Goal: Information Seeking & Learning: Learn about a topic

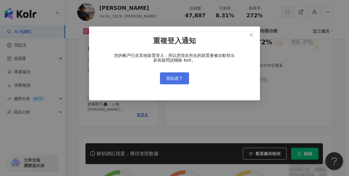
click at [182, 79] on span "我知道了" at bounding box center [174, 78] width 17 height 5
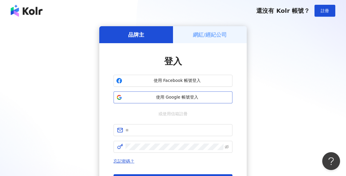
click at [190, 97] on span "使用 Google 帳號登入" at bounding box center [177, 97] width 105 height 6
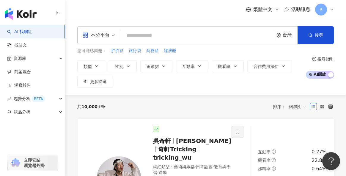
click at [115, 37] on div "不分平台" at bounding box center [98, 34] width 39 height 17
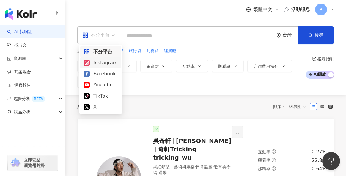
click at [114, 60] on div "Instagram" at bounding box center [101, 62] width 34 height 7
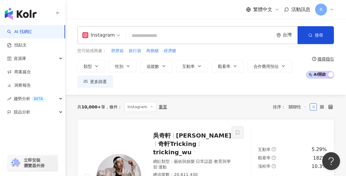
click at [144, 38] on input "search" at bounding box center [199, 35] width 143 height 11
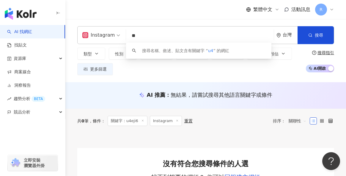
type input "*"
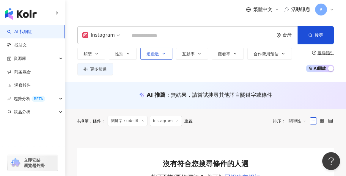
click at [155, 53] on span "追蹤數" at bounding box center [152, 53] width 12 height 5
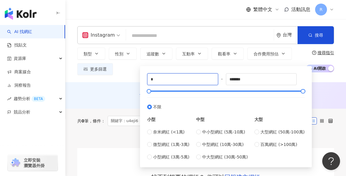
drag, startPoint x: 166, startPoint y: 79, endPoint x: 131, endPoint y: 79, distance: 35.1
click at [131, 79] on div "Instagram 台灣 搜尋 customizedTag 網紅類型 影視娛樂 / VT u ber 搜尋名稱、敘述、貼文含有關鍵字 “ u ” 的網紅 類型…" at bounding box center [205, 50] width 281 height 63
type input "*"
type input "*****"
drag, startPoint x: 269, startPoint y: 79, endPoint x: 185, endPoint y: 76, distance: 84.7
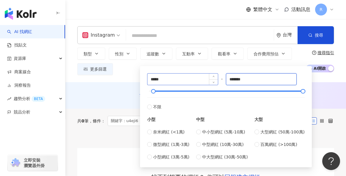
click at [185, 76] on div "***** - ******* 不限 小型 奈米網紅 (<1萬) 微型網紅 (1萬-3萬) 小型網紅 (3萬-5萬) 中型 中小型網紅 (5萬-10萬) 中型…" at bounding box center [225, 116] width 157 height 87
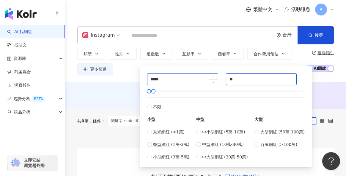
type input "*"
type input "*****"
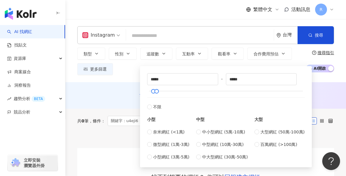
click at [210, 19] on div "繁體中文 活動訊息 R Instagram 台灣 搜尋 customizedTag 網紅類型 影視娛樂 / VT u ber 搜尋名稱、敘述、貼文含有關鍵字 …" at bounding box center [173, 168] width 346 height 337
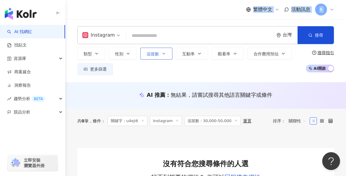
click at [162, 52] on icon "button" at bounding box center [163, 53] width 5 height 5
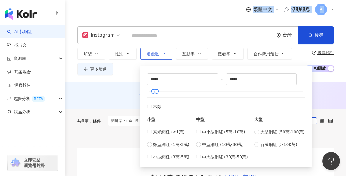
click at [162, 52] on icon "button" at bounding box center [163, 53] width 5 height 5
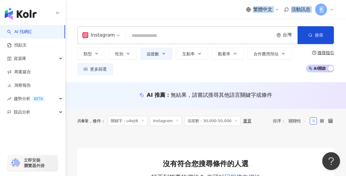
click at [107, 37] on div "Instagram" at bounding box center [98, 35] width 32 height 10
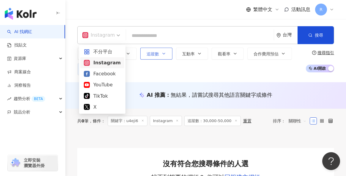
click at [166, 51] on button "追蹤數" at bounding box center [156, 54] width 32 height 12
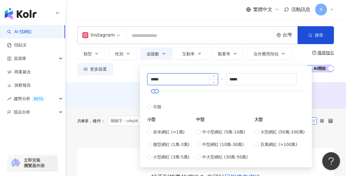
click at [182, 75] on input "*****" at bounding box center [182, 78] width 70 height 11
click at [183, 34] on input "search" at bounding box center [199, 35] width 143 height 11
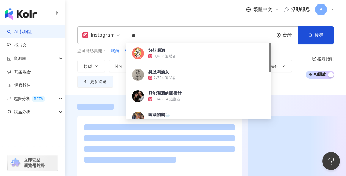
type input "**"
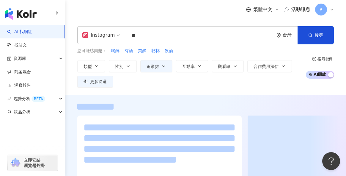
click at [189, 15] on div "繁體中文 活動訊息 R" at bounding box center [205, 9] width 257 height 19
click at [198, 67] on icon "button" at bounding box center [199, 66] width 5 height 5
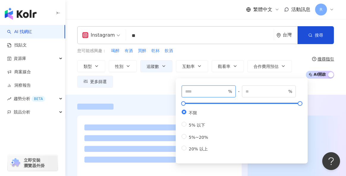
click at [204, 91] on input "number" at bounding box center [206, 91] width 42 height 7
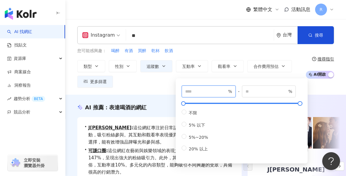
type input "*"
click at [191, 51] on div "您可能感興趣： 喝醉 有酒 買醉 乾杯 飲酒" at bounding box center [189, 51] width 225 height 7
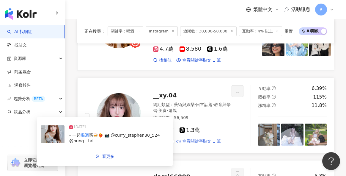
scroll to position [706, 0]
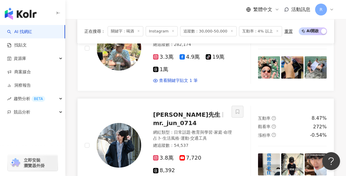
click at [125, 123] on img at bounding box center [119, 145] width 45 height 45
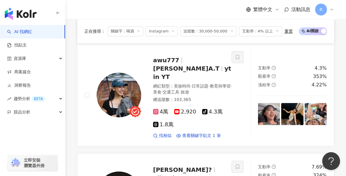
scroll to position [827, 0]
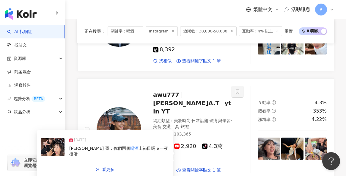
click at [119, 107] on img at bounding box center [119, 129] width 45 height 45
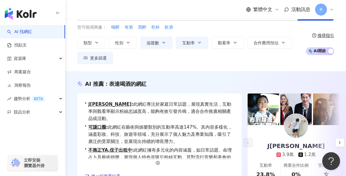
scroll to position [0, 0]
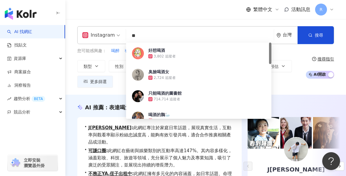
drag, startPoint x: 150, startPoint y: 35, endPoint x: 128, endPoint y: 37, distance: 22.3
click at [128, 37] on input "**" at bounding box center [199, 35] width 143 height 11
type input "*"
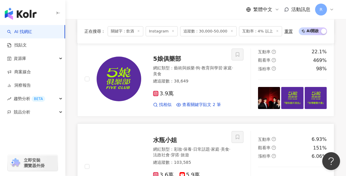
scroll to position [531, 0]
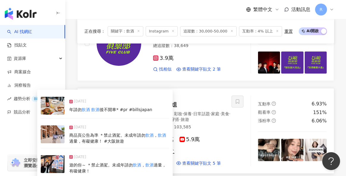
click at [134, 150] on div "2025/5/24 遊的你～ ＊禁止酒駕。未成年請勿 飲酒 ， 飲酒 過量，有礙健康！" at bounding box center [105, 163] width 128 height 27
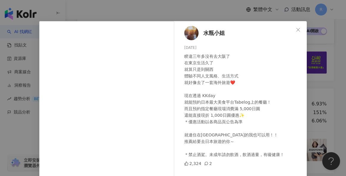
scroll to position [33, 0]
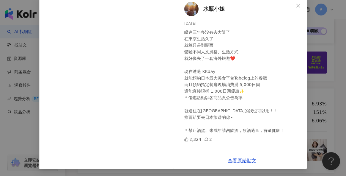
click at [303, 91] on div "水瓶小姐 2025/5/24 睽違三年多沒有去大阪了 在東京生活久了 就算只是到關西 體驗不同人文風格、生活方式 就好像去了一套海外旅遊❤️ 現在透過 KKd…" at bounding box center [242, 74] width 130 height 155
click at [318, 86] on div "水瓶小姐 2025/5/24 睽違三年多沒有去大阪了 在東京生活久了 就算只是到關西 體驗不同人文風格、生活方式 就好像去了一套海外旅遊❤️ 現在透過 KKd…" at bounding box center [173, 88] width 346 height 176
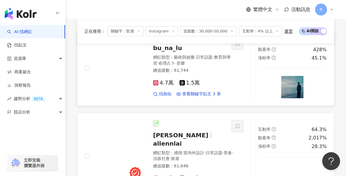
scroll to position [641, 0]
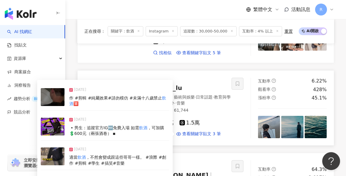
click at [150, 125] on div "▪️男生：追蹤官方IG🆓免費入場 如需 飲酒 ，可加購💲600元（兩張酒卷） ▪" at bounding box center [119, 131] width 100 height 12
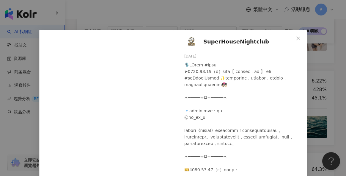
click at [320, 87] on div "SuperHouseNightclub 2025/4/6 3,001 3 查看原始貼文" at bounding box center [173, 88] width 346 height 176
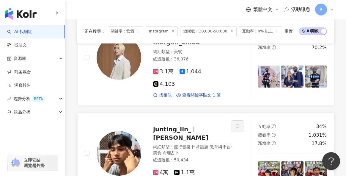
scroll to position [967, 0]
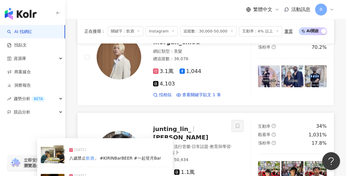
click at [145, 141] on div "2024/9/13 八歲禁止 飲酒 」 #KIRINBarBEER #一起登月Bar" at bounding box center [105, 153] width 128 height 25
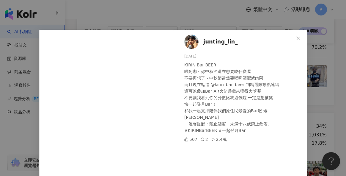
click at [304, 97] on div "junting_lin_ 2024/9/13 KIRIN Bar BEER 喂阿嘟～你中秋節還在想要吃什麼喔 不要再想了～中秋節當然要喝啤酒配烤肉阿 而且現在…" at bounding box center [242, 107] width 130 height 155
click at [322, 101] on div "junting_lin_ 2024/9/13 KIRIN Bar BEER 喂阿嘟～你中秋節還在想要吃什麼喔 不要再想了～中秋節當然要喝啤酒配烤肉阿 而且現在…" at bounding box center [173, 88] width 346 height 176
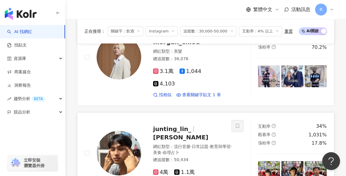
click at [308, 161] on img at bounding box center [316, 172] width 22 height 22
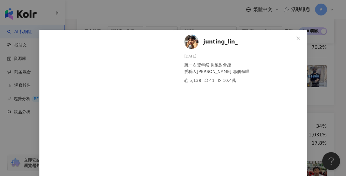
click at [317, 100] on div "junting_lin_ 2025/8/11 跳一次豐年祭 你絕對會瘦 愛騙人餒 那個領唱 5,139 41 10.4萬 查看原始貼文" at bounding box center [173, 88] width 346 height 176
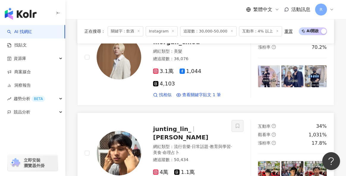
click at [118, 130] on img at bounding box center [119, 152] width 45 height 45
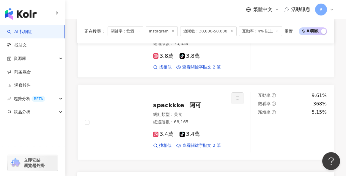
scroll to position [1173, 0]
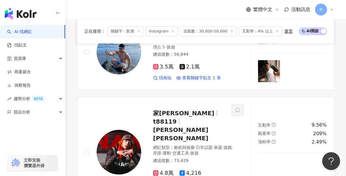
scroll to position [1163, 0]
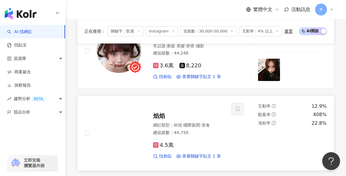
scroll to position [1047, 0]
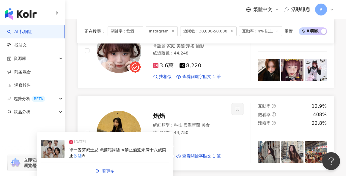
click at [109, 147] on div "單一麥芽威士忌 #超商調酒 ※禁止酒駕未滿十八歲禁止 飲酒 ※" at bounding box center [119, 153] width 100 height 12
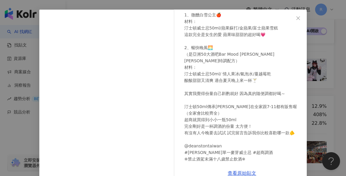
scroll to position [33, 0]
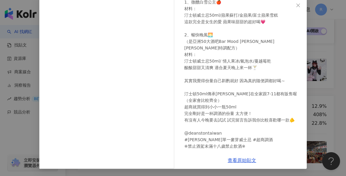
click at [316, 84] on div "焰焰 2025/6/24 跟我一樣不喜歡酒味太重的可以放心喝 這款威士忌真的很順！ 1、微醺白雪公主🍎 材料： 汀士頓威士忌50ml/蘋果蘇打/金蘋果/富士蘋…" at bounding box center [173, 88] width 346 height 176
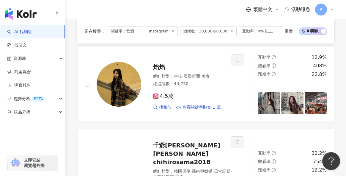
scroll to position [1213, 0]
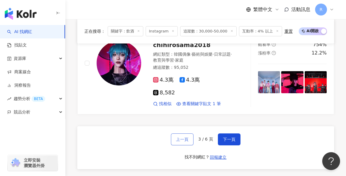
click at [185, 133] on button "上一頁" at bounding box center [182, 139] width 23 height 12
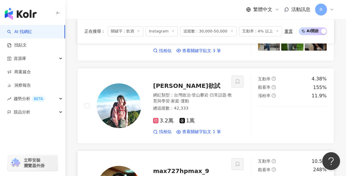
scroll to position [922, 0]
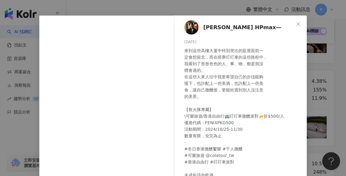
scroll to position [40, 0]
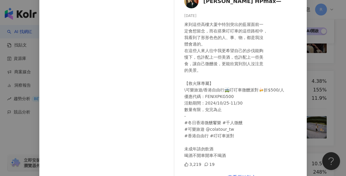
click at [314, 101] on div "徐臒 HPmax— 2024/10/27 來到這些高樓大厦中特別突出的藍屋面前一 定會想留念，而在搭乘叮叮車的這些路程中， 我看到了形形色色的人、事、物，都是…" at bounding box center [173, 88] width 346 height 176
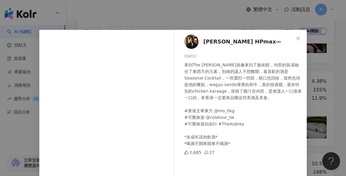
click at [321, 106] on div "徐臒 HPmax— 2024/9/27 來到The Aubrey就像來到了藝術館，內部的裝潢融合了東西方的元素，別緻的讓人不想離開，最喜歡的酒是Seasona…" at bounding box center [173, 88] width 346 height 176
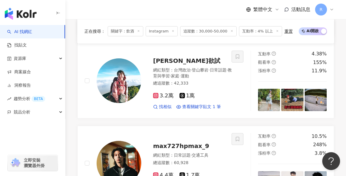
scroll to position [952, 0]
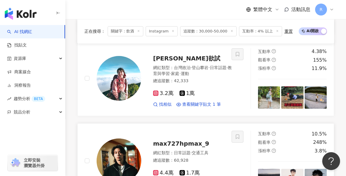
click at [290, 168] on img at bounding box center [292, 179] width 22 height 22
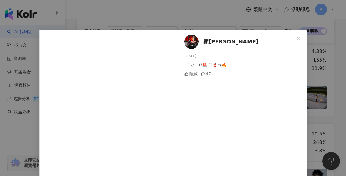
click at [311, 70] on div "家齊 2025/7/30 ( ´ ▽ ` )ﾉ🚨 ♡🧯യ🔥 隱藏 47 查看原始貼文" at bounding box center [173, 88] width 346 height 176
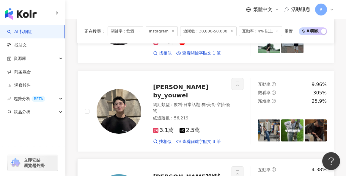
scroll to position [740, 0]
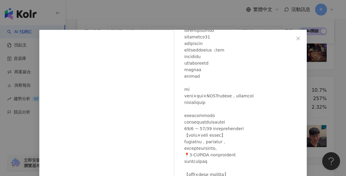
scroll to position [39, 0]
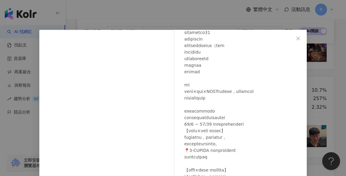
click at [309, 99] on div "宥維 2024/11/6 413 3 查看原始貼文" at bounding box center [173, 88] width 346 height 176
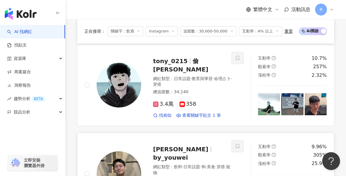
scroll to position [777, 0]
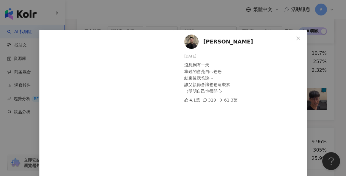
click at [314, 104] on div "宥維 2025/8/10 沒想到有一天 掌鏡的會是自己爸爸 結束後我爸說⋯ 誰父親節會讓爸爸這麼累 （明明自己也很開心 4.1萬 319 61.3萬 查看原始…" at bounding box center [173, 88] width 346 height 176
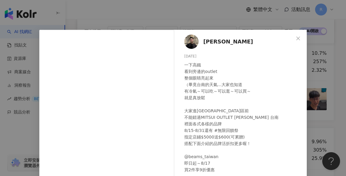
click at [320, 100] on div "宥維 2025/8/12 一下高鐵 看到旁邊的outlet 整個眼睛亮起來 （畢竟台南的天氣...大家也知道 有冷氣～可以吃～可以逛～可以買～ 就是真放鬆 大…" at bounding box center [173, 88] width 346 height 176
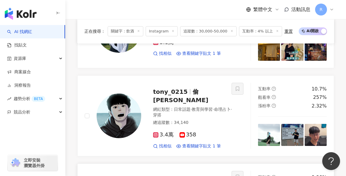
scroll to position [735, 0]
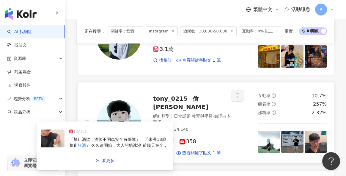
click at [133, 143] on span "」 久久違開箱，大人的酷冰沙 前幾天在全家買早餐看到秋雅梅酒居然有酷冰沙 從週二期待到週五（有規定自己週末才能碰酒 酒味適中，主要是有冰沙喝很舒爽，裡面還有白…" at bounding box center [119, 160] width 100 height 34
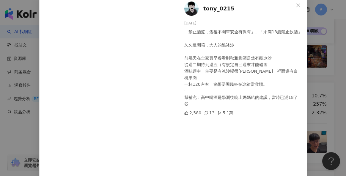
scroll to position [37, 0]
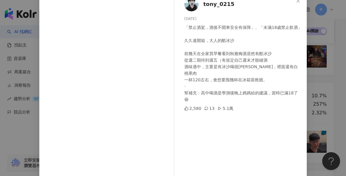
click at [306, 95] on div "tony_0215 2025/5/17 「禁止酒駕，酒後不開車安全有保障」、「未滿18歲禁止飲酒」 久久違開箱，大人的酷冰沙 前幾天在全家買早餐看到秋雅梅酒居…" at bounding box center [173, 88] width 346 height 176
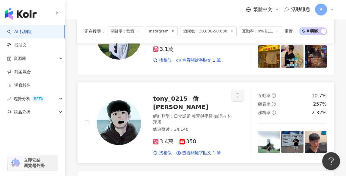
click at [311, 130] on img at bounding box center [316, 141] width 22 height 22
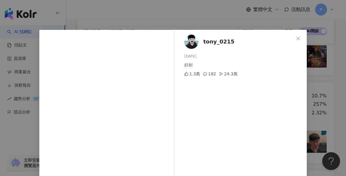
click at [321, 92] on div "tony_0215 2025/7/15 好劍 1.3萬 182 24.3萬 查看原始貼文" at bounding box center [173, 88] width 346 height 176
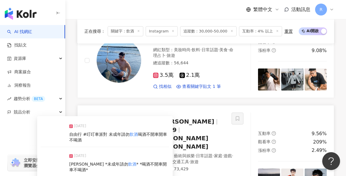
scroll to position [340, 0]
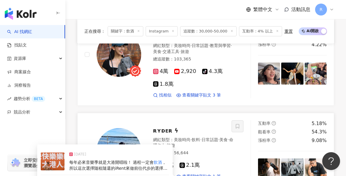
click at [150, 160] on span "每年必來音樂季就是大港開唱啦！ 過程一定會" at bounding box center [111, 162] width 84 height 5
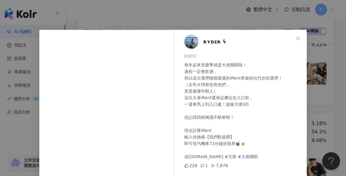
click at [317, 111] on div "ʀʏᴅᴇʀ ϟ 2025/3/29 每年必來音樂季就是大港開唱啦！ 過程一定會飲酒， 所以這次選擇隨租隨還的iRent來做前往代步的選擇！ （去年火球祭也有他…" at bounding box center [173, 88] width 346 height 176
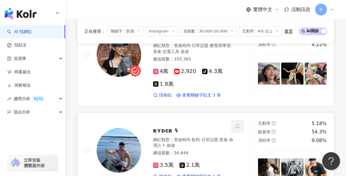
click at [268, 158] on img at bounding box center [269, 169] width 22 height 22
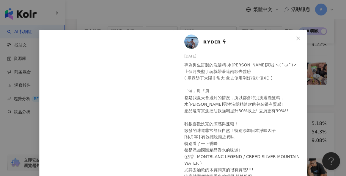
click at [312, 100] on div "ʀʏᴅᴇʀ ϟ 2025/7/18 675 14 查看原始貼文" at bounding box center [173, 88] width 346 height 176
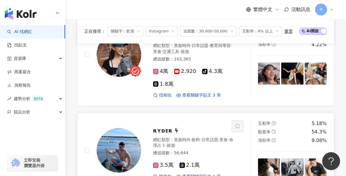
click at [130, 128] on img at bounding box center [119, 150] width 45 height 45
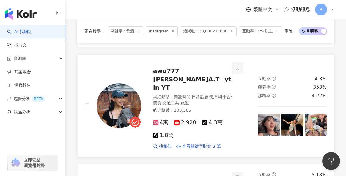
scroll to position [275, 0]
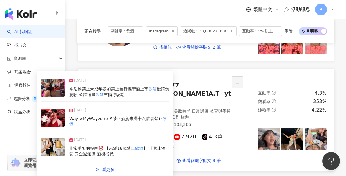
click at [127, 89] on span "本活動禁止未成年參加禁止自行攜帶酒上車" at bounding box center [108, 88] width 79 height 5
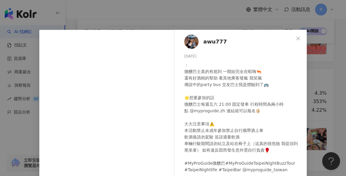
scroll to position [26, 0]
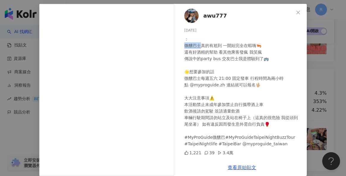
drag, startPoint x: 198, startPoint y: 46, endPoint x: 179, endPoint y: 46, distance: 18.7
click at [179, 46] on div "awu777 2025/7/15 ： 微醺巴士真的有尬到 一開始完全在蝦嗨🦐 還有好酒精的幫助 看其他乘客發瘋 我笑瘋 傳說中的party bus 交友巴士我…" at bounding box center [242, 81] width 130 height 155
copy div "微醺巴士"
click at [322, 69] on div "awu777 2025/7/15 ： 微醺巴士真的有尬到 一開始完全在蝦嗨🦐 還有好酒精的幫助 看其他乘客發瘋 我笑瘋 傳說中的party bus 交友巴士我…" at bounding box center [173, 88] width 346 height 176
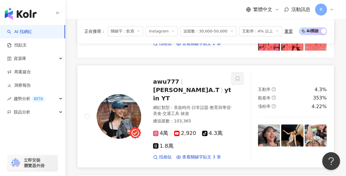
scroll to position [283, 0]
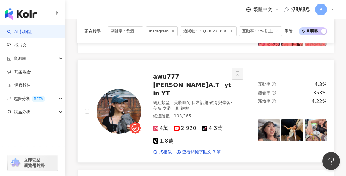
click at [287, 119] on img at bounding box center [292, 130] width 22 height 22
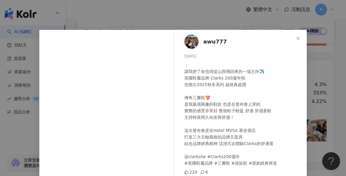
click at [308, 111] on div "awu777 2025/8/14 ： 讓我拼了命也得從山西飛回來的一場主持✈️ 英國鞋履品牌 Clarks 200週年啦 也推出2025秋冬系列 超經典超讚 …" at bounding box center [173, 88] width 346 height 176
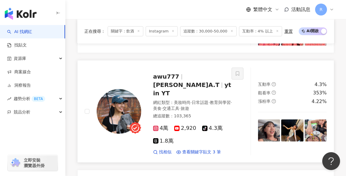
click at [115, 96] on img at bounding box center [119, 111] width 45 height 45
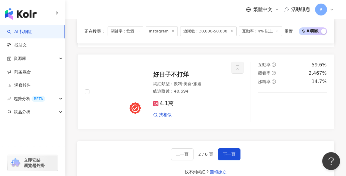
scroll to position [1203, 0]
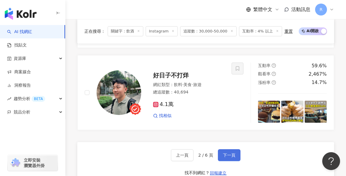
click at [226, 149] on button "下一頁" at bounding box center [229, 155] width 23 height 12
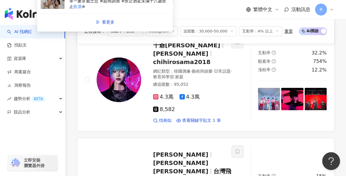
scroll to position [1216, 0]
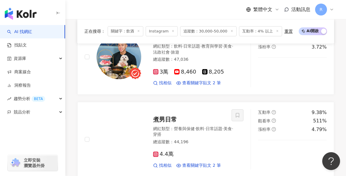
scroll to position [620, 0]
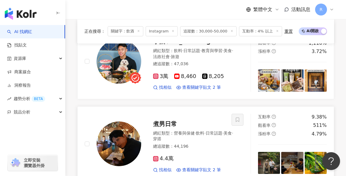
click at [117, 121] on img at bounding box center [119, 143] width 45 height 45
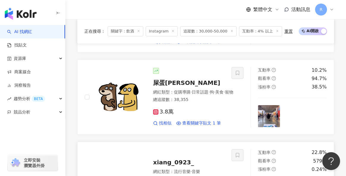
scroll to position [338, 0]
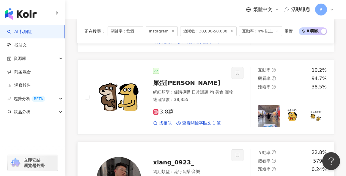
click at [133, 157] on img at bounding box center [119, 179] width 45 height 45
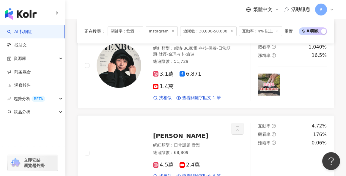
scroll to position [1158, 0]
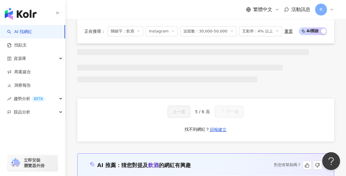
scroll to position [614, 0]
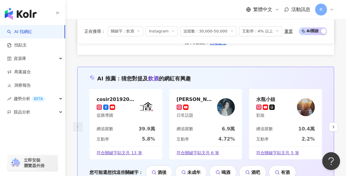
click at [220, 105] on img at bounding box center [226, 107] width 18 height 18
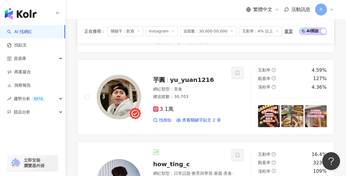
scroll to position [632, 0]
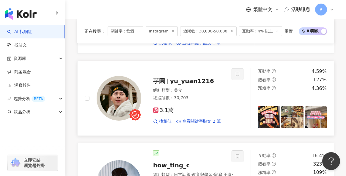
click at [122, 76] on img at bounding box center [119, 98] width 45 height 45
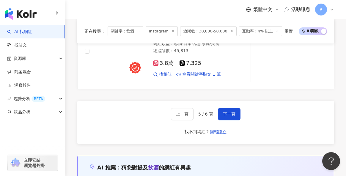
scroll to position [1193, 0]
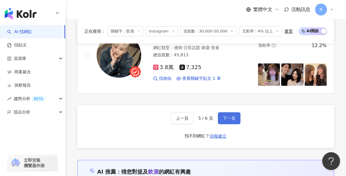
click at [229, 116] on span "下一頁" at bounding box center [229, 118] width 12 height 5
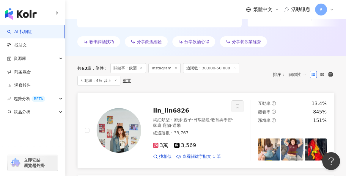
scroll to position [0, 0]
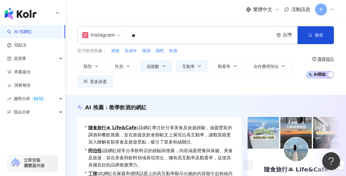
drag, startPoint x: 140, startPoint y: 36, endPoint x: 117, endPoint y: 35, distance: 22.9
click at [117, 35] on div "Instagram ** 台灣 搜尋 4a7b7c59-67af-43e3-a09b-fb521c623c53 李姓飲酒 5,777 追蹤者 李性飲酒 1,5…" at bounding box center [205, 35] width 257 height 18
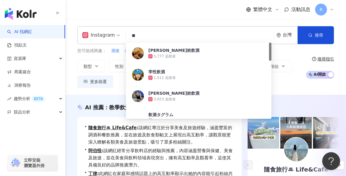
type input "*"
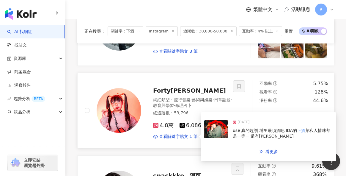
scroll to position [353, 0]
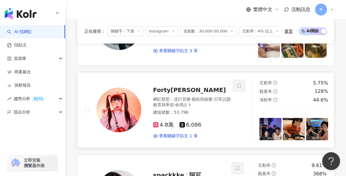
click at [273, 126] on img at bounding box center [270, 129] width 22 height 22
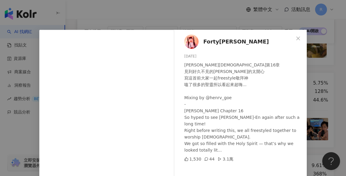
click at [303, 122] on div "Forty顏世琳 2025/7/17 約翰福音第16章 見到好久不見的辰恩真的太開心 寫這首前大家一起freestyle敬拜神 嗑了很多的聖靈所以看起來超嗨.…" at bounding box center [242, 136] width 130 height 213
click at [318, 97] on div "Forty顏世琳 2025/7/17 約翰福音第16章 見到好久不見的辰恩真的太開心 寫這首前大家一起freestyle敬拜神 嗑了很多的聖靈所以看起來超嗨.…" at bounding box center [173, 88] width 346 height 176
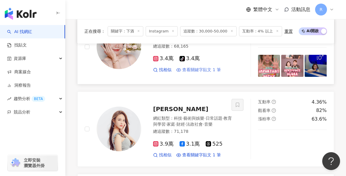
scroll to position [442, 0]
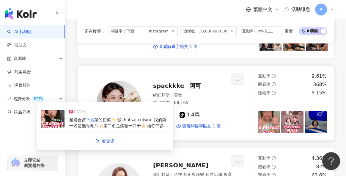
click at [151, 125] on span "菜的初菜✨ @chutsai.cuisine 我的第一名是無骨鳳爪☝🏻第二名是焦糖一口干✌🏻 給你們參考～哈哈哈 🙌🏻送幸福時間🙌🏻 🎉按讚此則影片+任意留言…" at bounding box center [118, 139] width 99 height 45
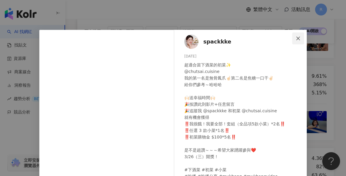
click at [296, 38] on icon "close" at bounding box center [298, 38] width 5 height 5
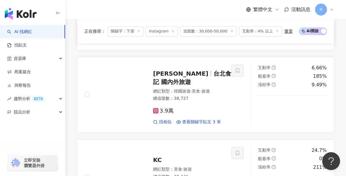
scroll to position [1143, 0]
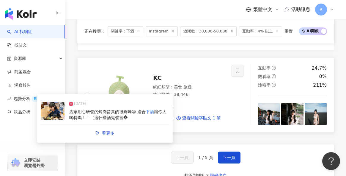
click at [142, 109] on span "店家用心研發的烤肉醬真的很夠味😍 適合" at bounding box center [107, 111] width 76 height 5
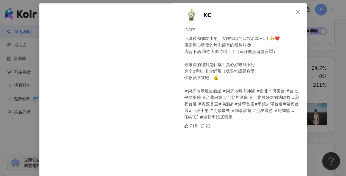
scroll to position [47, 0]
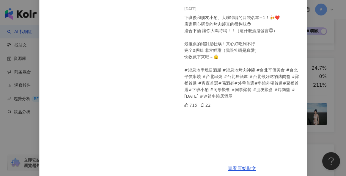
click at [327, 80] on div "KC 2024/11/5 下班後和朋友小酌、大聊特聊的口袋名單+1！🍻❤️ 店家用心研發的烤肉醬真的很夠味😍 適合下酒 讓你大喝特喝！！（這什麼酒鬼發言😇） …" at bounding box center [173, 88] width 346 height 176
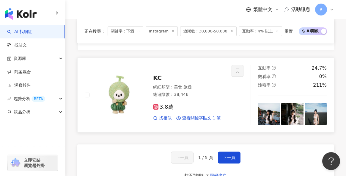
click at [288, 103] on img at bounding box center [292, 114] width 22 height 22
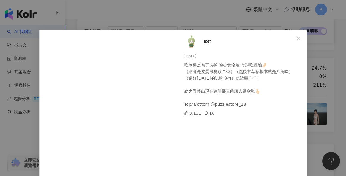
click at [311, 82] on div "KC 2025/7/15 吃冰棒是為了洗掉 噁心食物展 ㄉ試吃體驗🤌🏻 （結論是皮蛋最臭欸？😍）（然後甘草糖根本就是八角味） （還好今天的試吃沒有鯡魚罐頭^-…" at bounding box center [173, 88] width 346 height 176
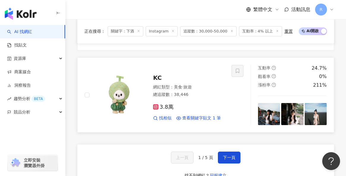
click at [129, 73] on img at bounding box center [119, 95] width 45 height 45
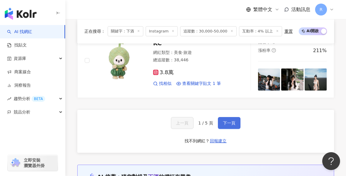
click at [235, 117] on button "下一頁" at bounding box center [229, 123] width 23 height 12
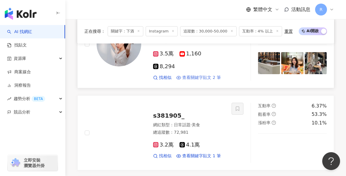
scroll to position [947, 0]
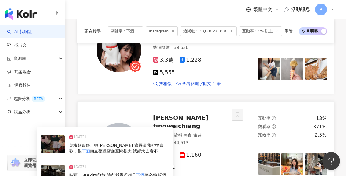
click at [146, 143] on span "胡椒軟殼蟹、蝦多士 這幾道我都很喜歡，很" at bounding box center [116, 148] width 94 height 11
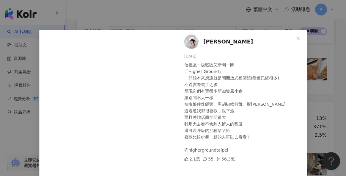
click at [322, 109] on div "江亭葦 Tania 2025/2/6 信義區一級戰區又新開一間 「Higher Ground」 一開始本來想說就是間開放式餐酒館(附近已經很多) 不過實際去了…" at bounding box center [173, 88] width 346 height 176
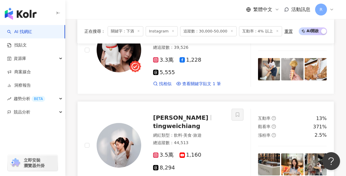
click at [282, 153] on img at bounding box center [292, 164] width 22 height 22
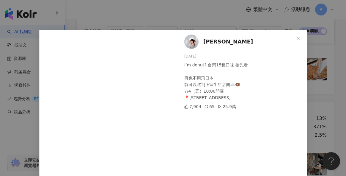
click at [318, 108] on div "江亭葦 Tania 2025/7/2 I’m donut? 台灣15種口味 搶先看！ 再也不用飛日本 就可以吃到正宗生甜甜圈☁️🍩 7/4（五）10:00開幕…" at bounding box center [173, 88] width 346 height 176
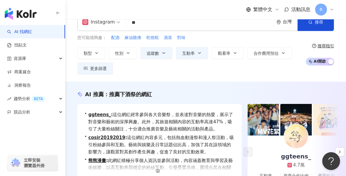
scroll to position [0, 0]
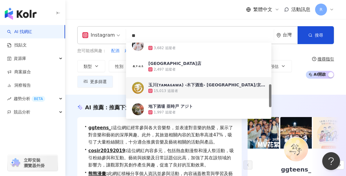
drag, startPoint x: 167, startPoint y: 37, endPoint x: 114, endPoint y: 37, distance: 52.9
click at [114, 37] on div "Instagram ** 台灣 搜尋 2daeb404-6d46-42af-b250-6a5f10cbaa50 3ba7a351-9243-42a3-b3a7…" at bounding box center [205, 35] width 257 height 18
paste input "*"
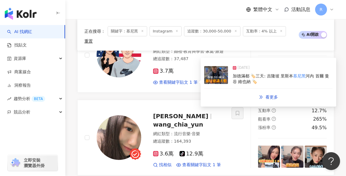
scroll to position [908, 0]
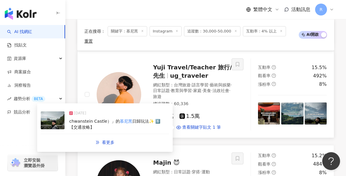
click at [134, 118] on div "chwanstein Castle）」的 慕尼黑 日歸玩法✨ 1️⃣ 【交通攻略】" at bounding box center [119, 124] width 100 height 12
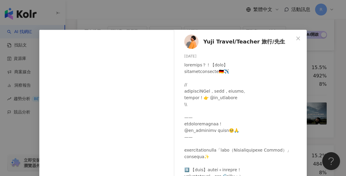
click at [324, 99] on div "Yuji Travel/Teacher 旅行/先生 2025/6/26 282 22 查看原始貼文" at bounding box center [173, 88] width 346 height 176
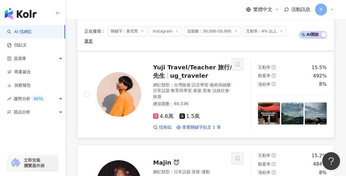
click at [268, 102] on img at bounding box center [269, 113] width 22 height 22
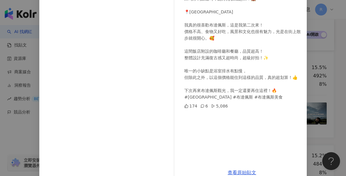
scroll to position [91, 0]
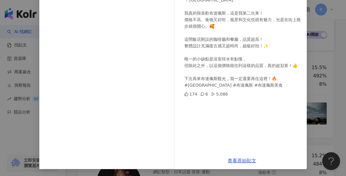
click at [315, 97] on div "Yuji Travel/Teacher 旅行/先生 2025/7/20 絕對值得入住的一晚只要2000元的飯店詳情👇 來匈牙利旅遊時，記得先收藏起來！🏨 📍G…" at bounding box center [173, 88] width 346 height 176
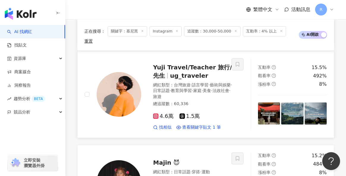
click at [309, 102] on img at bounding box center [316, 113] width 22 height 22
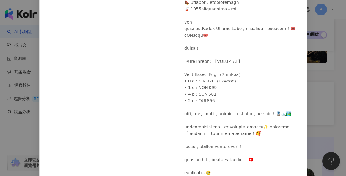
scroll to position [90, 0]
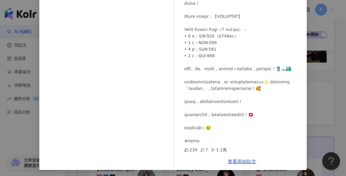
click at [297, 100] on div "Yuji Travel/Teacher 旅行/先生 2025/7/6 239 7 1.1萬" at bounding box center [242, 46] width 130 height 213
click at [292, 111] on div at bounding box center [243, 36] width 118 height 216
click at [327, 82] on div "Yuji Travel/Teacher 旅行/先生 2025/7/6 239 7 1.1萬 查看原始貼文" at bounding box center [173, 88] width 346 height 176
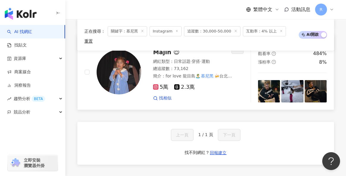
scroll to position [954, 0]
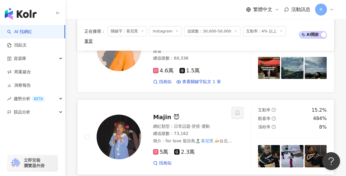
click at [130, 119] on img at bounding box center [119, 136] width 45 height 45
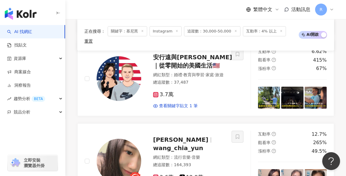
scroll to position [0, 0]
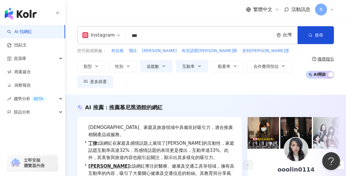
click at [188, 39] on input "***" at bounding box center [199, 35] width 143 height 11
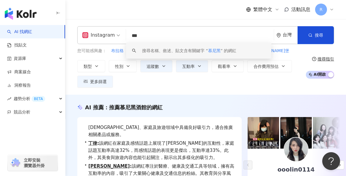
drag, startPoint x: 177, startPoint y: 37, endPoint x: 99, endPoint y: 33, distance: 78.2
click at [99, 33] on div "Instagram *** 台灣 搜尋 keyword 搜尋名稱、敘述、貼文含有關鍵字 “ 慕尼黑 ” 的網紅" at bounding box center [205, 35] width 257 height 18
paste input "***"
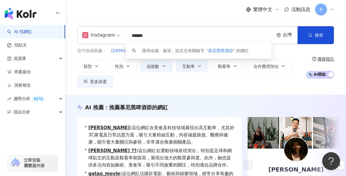
drag, startPoint x: 177, startPoint y: 37, endPoint x: 123, endPoint y: 36, distance: 54.1
click at [123, 36] on div "Instagram ****** 台灣 搜尋 keyword 搜尋名稱、敘述、貼文含有關鍵字 “ 慕尼黑啤酒節 ” 的網紅" at bounding box center [205, 35] width 257 height 18
paste input "search"
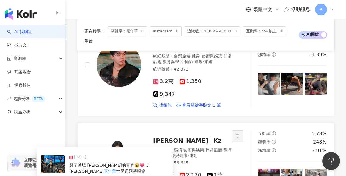
scroll to position [1175, 0]
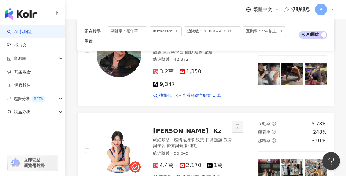
type input "***"
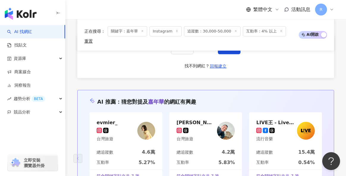
scroll to position [1203, 0]
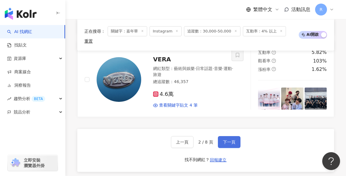
click at [226, 139] on span "下一頁" at bounding box center [229, 141] width 12 height 5
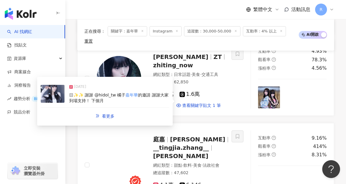
scroll to position [1192, 0]
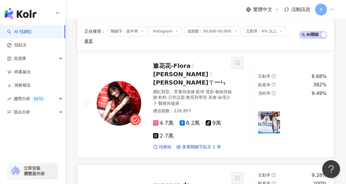
scroll to position [838, 0]
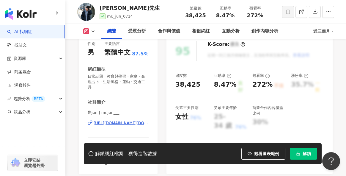
scroll to position [78, 0]
drag, startPoint x: 102, startPoint y: 107, endPoint x: 124, endPoint y: 109, distance: 22.7
click at [124, 110] on span "雋jun | mr.jun___" at bounding box center [118, 112] width 61 height 5
copy span "mr.jun___"
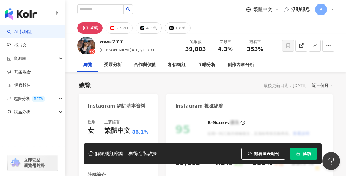
drag, startPoint x: 105, startPoint y: 94, endPoint x: 125, endPoint y: 93, distance: 20.2
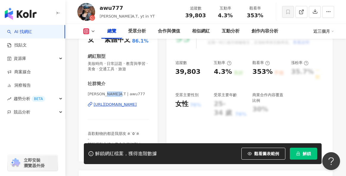
scroll to position [91, 0]
click at [107, 84] on div "社群簡介 艾庭A.T | awu777 https://www.instagram.com/awu777/ 喜歡動物的都是我朋友 ฅ˙Ⱉ˙ฅ - 雙語活動主持…" at bounding box center [118, 116] width 61 height 72
click at [106, 85] on div "社群簡介 艾庭A.T | awu777 https://www.instagram.com/awu777/ 喜歡動物的都是我朋友 ฅ˙Ⱉ˙ฅ - 雙語活動主持…" at bounding box center [118, 116] width 61 height 72
click at [104, 86] on div "社群簡介 艾庭A.T | awu777 https://www.instagram.com/awu777/ 喜歡動物的都是我朋友 ฅ˙Ⱉ˙ฅ - 雙語活動主持…" at bounding box center [118, 116] width 61 height 72
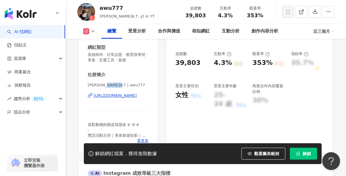
drag, startPoint x: 107, startPoint y: 86, endPoint x: 122, endPoint y: 86, distance: 14.9
click at [122, 86] on span "艾庭A.T | awu777" at bounding box center [118, 84] width 61 height 5
copy span "awu777"
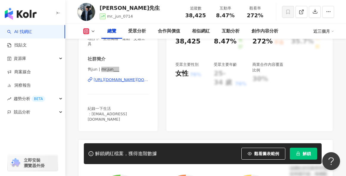
scroll to position [121, 0]
click at [129, 59] on div "社群簡介 雋jun | mr.jun___ https://www.instagram.com/mr.jun___/ 紀錄一下生活 ：tim053093@gm…" at bounding box center [118, 89] width 61 height 66
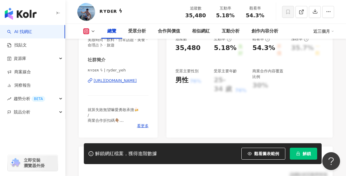
click at [110, 71] on span "ʀʏᴅᴇʀ ϟ | ryder_yeh" at bounding box center [118, 69] width 61 height 5
click at [105, 70] on span "ʀʏᴅᴇʀ ϟ | ryder_yeh" at bounding box center [118, 69] width 61 height 5
drag, startPoint x: 104, startPoint y: 70, endPoint x: 136, endPoint y: 70, distance: 32.4
click at [136, 70] on span "ʀʏᴅᴇʀ ϟ | ryder_yeh" at bounding box center [118, 69] width 61 height 5
copy span "ryder_yeh"
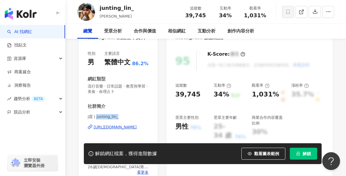
scroll to position [68, 0]
click at [106, 114] on span "J霆 | junting_lin_" at bounding box center [118, 116] width 61 height 5
drag, startPoint x: 96, startPoint y: 117, endPoint x: 129, endPoint y: 117, distance: 33.6
click at [129, 117] on span "J霆 | junting_lin_" at bounding box center [118, 116] width 61 height 5
copy span "junting_lin_"
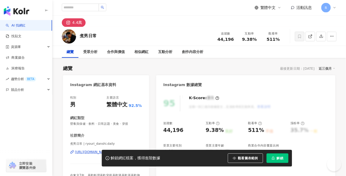
scroll to position [123, 0]
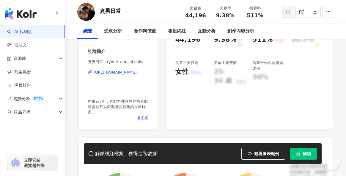
click at [149, 64] on div "性別 男 主要語言 繁體中文 92.5% 網紅類型 營養與保健 · 飲料 · 日常話題 · 美食 · 穿搭 社群簡介 煮男日常 | ryouri_danshi…" at bounding box center [118, 59] width 79 height 139
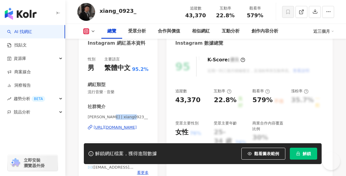
scroll to position [63, 0]
drag, startPoint x: 112, startPoint y: 116, endPoint x: 139, endPoint y: 116, distance: 26.7
click at [139, 116] on span "宥翔 XIANG | xiang0923__" at bounding box center [118, 116] width 61 height 5
click at [91, 116] on span "宥翔 XIANG | xiang0923__" at bounding box center [118, 116] width 61 height 5
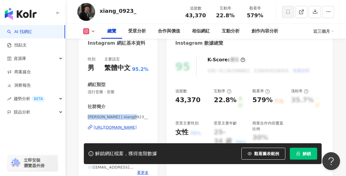
drag, startPoint x: 88, startPoint y: 116, endPoint x: 136, endPoint y: 117, distance: 47.8
click at [136, 117] on span "宥翔 XIANG | xiang0923__" at bounding box center [118, 116] width 61 height 5
copy span "宥翔 XIANG | xiang0923__"
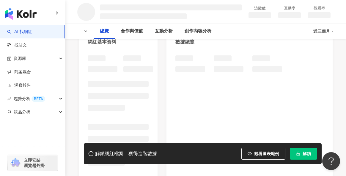
scroll to position [73, 0]
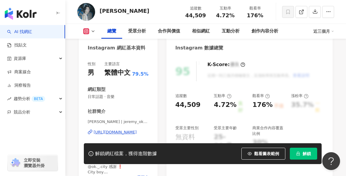
scroll to position [99, 0]
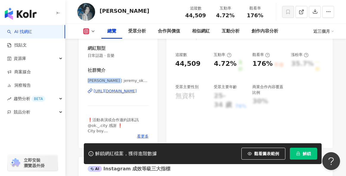
drag, startPoint x: 88, startPoint y: 80, endPoint x: 120, endPoint y: 79, distance: 32.7
click at [120, 79] on span "[PERSON_NAME] | jeremy_ok_0521" at bounding box center [118, 80] width 61 height 5
copy span "[PERSON_NAME]"
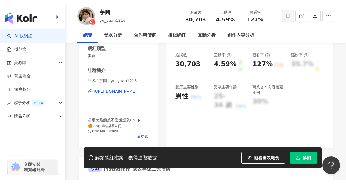
scroll to position [102, 0]
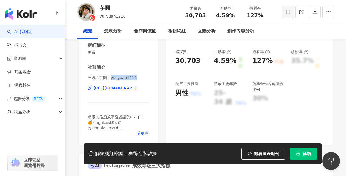
drag, startPoint x: 110, startPoint y: 77, endPoint x: 146, endPoint y: 79, distance: 35.7
click at [144, 78] on span "三峽の芋圓 | yu_yuan1216" at bounding box center [118, 77] width 61 height 5
copy span "yu_yuan1216"
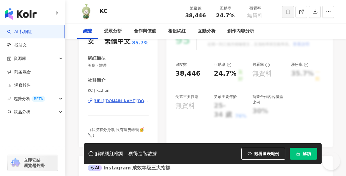
click at [92, 90] on span "KC | kc.hun" at bounding box center [118, 90] width 61 height 5
drag, startPoint x: 88, startPoint y: 90, endPoint x: 113, endPoint y: 89, distance: 25.3
click at [112, 90] on span "KC | kc.hun" at bounding box center [118, 90] width 61 height 5
copy span "KC | kc.hun"
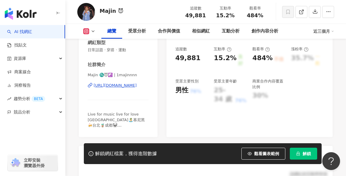
click at [119, 74] on span "Majin ♏️😈☯️ | 1majinnnn" at bounding box center [118, 74] width 61 height 5
drag, startPoint x: 115, startPoint y: 75, endPoint x: 142, endPoint y: 75, distance: 27.3
click at [141, 75] on span "Majin ♏️😈☯️ | 1majinnnn" at bounding box center [118, 74] width 61 height 5
copy span "majinnnn"
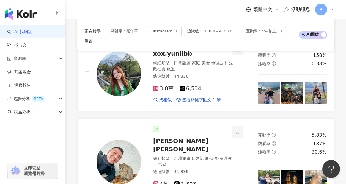
scroll to position [1232, 0]
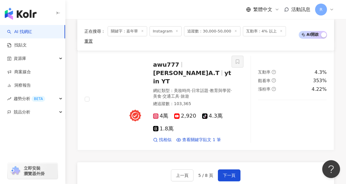
scroll to position [1227, 0]
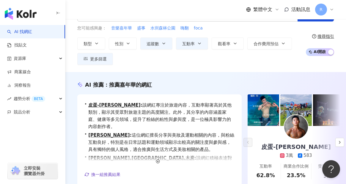
scroll to position [0, 0]
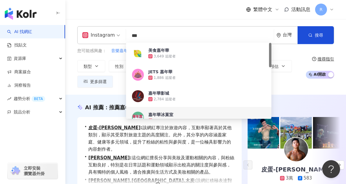
drag, startPoint x: 158, startPoint y: 35, endPoint x: 99, endPoint y: 35, distance: 59.4
click at [99, 35] on div "Instagram *** 台灣 搜尋 82460f4a-482d-4936-b7f9-12b4049f80f2 b14daea9-7442-46dc-be1…" at bounding box center [205, 35] width 257 height 18
type input "*"
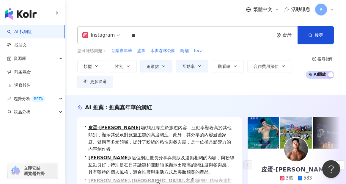
type input "*"
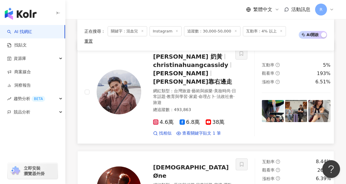
scroll to position [379, 0]
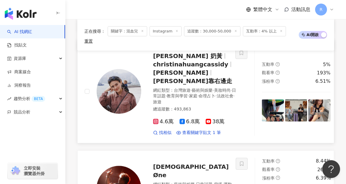
click at [120, 69] on img at bounding box center [119, 91] width 45 height 45
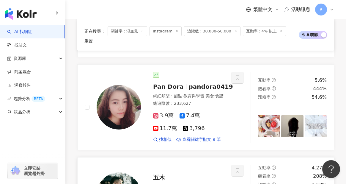
scroll to position [1020, 0]
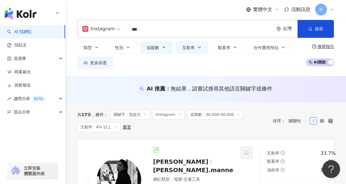
scroll to position [0, 0]
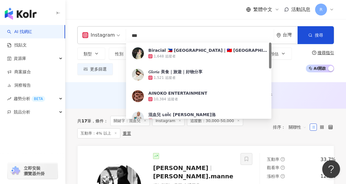
click at [178, 39] on input "***" at bounding box center [199, 35] width 143 height 11
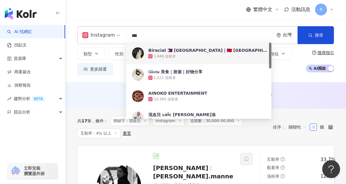
drag, startPoint x: 162, startPoint y: 35, endPoint x: 110, endPoint y: 33, distance: 52.1
click at [109, 33] on div "Instagram *** 台灣 搜尋 9c99495e-d9d0-4587-91a2-5ac31cb34db7 6daee922-65b5-432f-9b0…" at bounding box center [205, 35] width 257 height 18
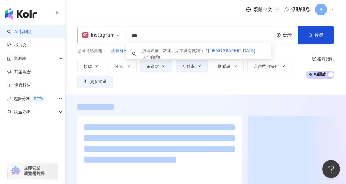
click at [146, 8] on div "繁體中文 活動訊息 R" at bounding box center [205, 9] width 257 height 19
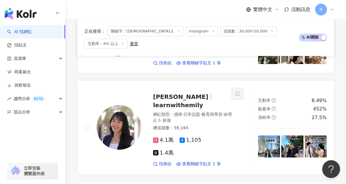
scroll to position [287, 0]
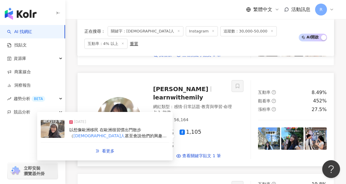
click at [123, 127] on div "以想像歐洲移民 在歐洲很習慣出門散步 （ 德國人 甚至會說他們的興趣是散步） 所以想" at bounding box center [119, 133] width 100 height 12
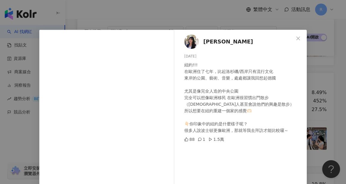
click at [305, 80] on div "Emily 2024/12/17 紐約!!! 在歐洲住了七年，比起洛杉磯/西岸只有流行文化 東岸的公園、藝術、音樂，處處都讓我回想起德國 尤其是像完全人造的中…" at bounding box center [242, 136] width 130 height 213
click at [317, 77] on div "Emily 2024/12/17 紐約!!! 在歐洲住了七年，比起洛杉磯/西岸只有流行文化 東岸的公園、藝術、音樂，處處都讓我回想起德國 尤其是像完全人造的中…" at bounding box center [173, 92] width 346 height 184
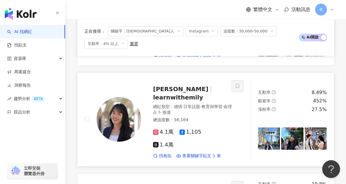
click at [267, 127] on img at bounding box center [269, 138] width 22 height 22
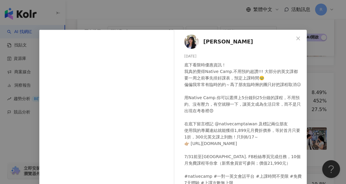
click at [326, 102] on div "Emily 2025/7/20 底下看限時優惠資訊！ 我真的覺得Native Camp.不用預約超讚!!! 大部分的英文課都要一周之前事先排好課表，預定上課時…" at bounding box center [173, 92] width 346 height 184
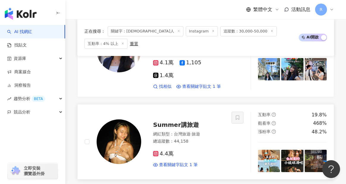
scroll to position [357, 0]
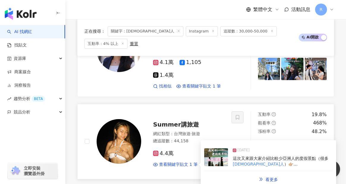
click at [293, 156] on span "這次又來跟大家介紹比較少亞洲人的度假景點（很多" at bounding box center [281, 158] width 96 height 5
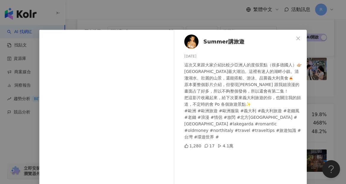
click at [333, 112] on div "Summer講旅遊 2025/6/22 這次又來跟大家介紹比較少亞洲人的度假景點（很多德國人）👉🏼 Lake Garda 義大利最大湖泊。這裡有迷人的湖畔小鎮…" at bounding box center [173, 92] width 346 height 184
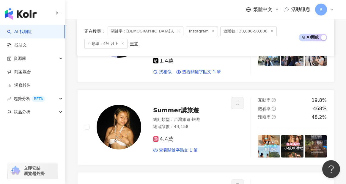
scroll to position [379, 0]
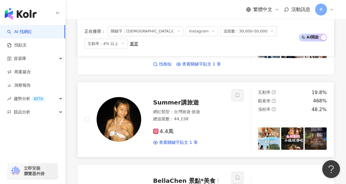
click at [294, 127] on img at bounding box center [292, 138] width 22 height 22
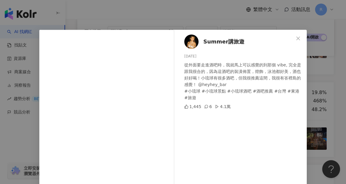
click at [316, 111] on div "Summer講旅遊 2025/8/11 從外面要走進酒吧時，我就馬上可以感覺的到那個 vibe, 完全是跟我很合的，因為這酒吧的裝潢佈置，燈飾，泳池都好美，酒…" at bounding box center [173, 92] width 346 height 184
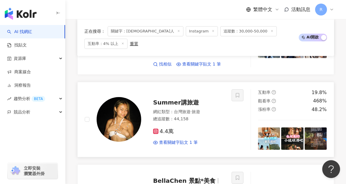
click at [130, 102] on img at bounding box center [119, 119] width 45 height 45
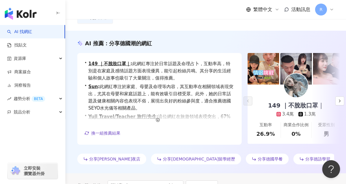
scroll to position [0, 0]
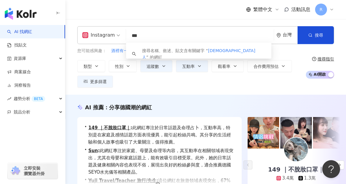
drag, startPoint x: 158, startPoint y: 41, endPoint x: 115, endPoint y: 35, distance: 43.5
click at [115, 35] on div "Instagram *** 台灣 搜尋 keyword 搜尋名稱、敘述、貼文含有關鍵字 “ 德國人 ” 的網紅" at bounding box center [205, 35] width 257 height 18
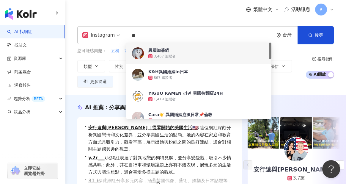
type input "**"
click at [103, 56] on div "您可能感興趣： 五柳 南洋 居遊 風情 畢明 類型 性別 追蹤數 互動率 觀看率 合作費用預估 更多篩選 ***** - ***** 不限 小型 奈米網紅 (…" at bounding box center [189, 68] width 225 height 40
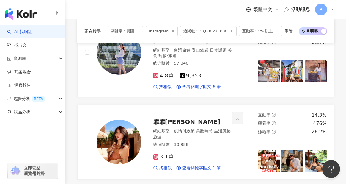
scroll to position [990, 0]
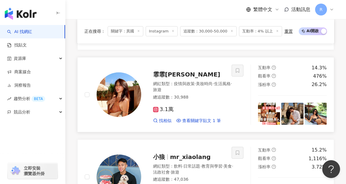
click at [270, 103] on img at bounding box center [269, 114] width 22 height 22
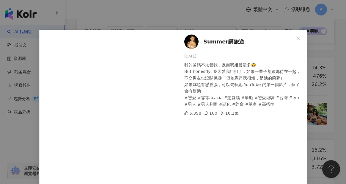
click at [303, 89] on div "Summer講旅遊 2025/7/26 我的爸媽不太管我，反而我姐管最多🤣 But honestly, 我太愛我姐姐了，如果一輩子都跟她待在一起，不交男友也沒…" at bounding box center [242, 136] width 130 height 213
click at [322, 64] on div "Summer講旅遊 2025/7/26 我的爸媽不太管我，反而我姐管最多🤣 But honestly, 我太愛我姐姐了，如果一輩子都跟她待在一起，不交男友也沒…" at bounding box center [173, 92] width 346 height 184
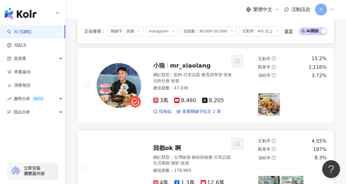
scroll to position [1146, 0]
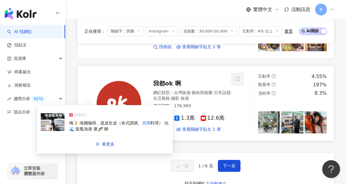
click at [128, 120] on div "喝🍹 海癮咖啡、蔬皮肚皮（各式調酒、 異國 料理） 玩🌊 龍鳳漁港 樂🎢 獅" at bounding box center [119, 126] width 100 height 12
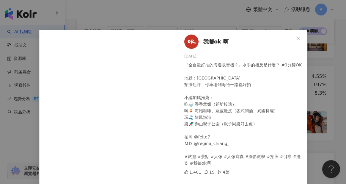
click at [316, 89] on div "我都ok 啊 2025/5/14 『全台最好拍的海邊販賣機？』水手的相反是什麼？ #1分鐘OK 地點：竹南假日之森 拍攝短評：停車場到海邊一路都好拍 小編加碼…" at bounding box center [173, 92] width 346 height 184
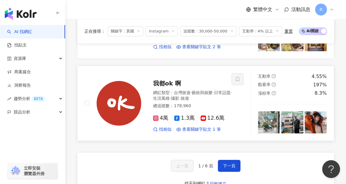
click at [283, 111] on img at bounding box center [292, 122] width 22 height 22
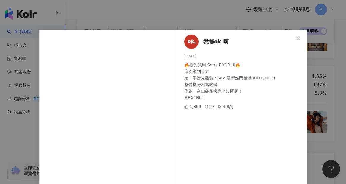
click at [311, 93] on div "我都ok 啊 2025/7/27 🔥搶先試用 Sony RX1R III🔥 這次來到東京 第一手搶先體驗 Sony 最新熱門相機 RX1R III !!! 整…" at bounding box center [173, 92] width 346 height 184
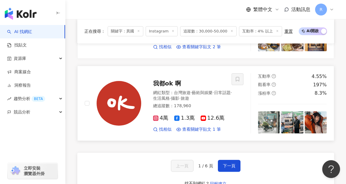
click at [117, 81] on img at bounding box center [119, 103] width 45 height 45
click at [231, 163] on span "下一頁" at bounding box center [229, 165] width 12 height 5
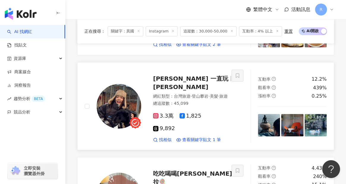
scroll to position [533, 0]
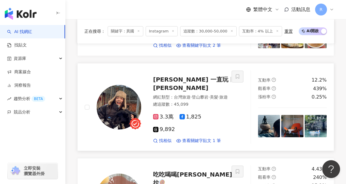
click at [136, 88] on img at bounding box center [119, 107] width 45 height 45
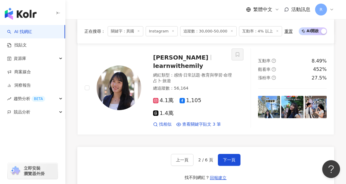
scroll to position [1143, 0]
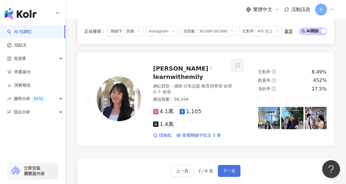
click at [229, 168] on span "下一頁" at bounding box center [229, 170] width 12 height 5
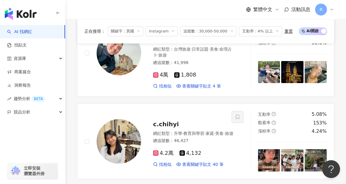
scroll to position [751, 0]
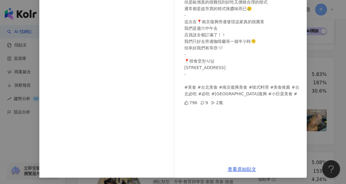
scroll to position [83, 0]
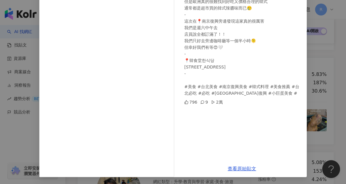
click at [316, 118] on div "𝐋𝐞𝐱.𝓒 2025/8/15 回台灣吃到好好吃的韓式🇰🇷 我其實超～級～喜歡韓國料理 （可以每天吃豆腐鍋的那種） 但是歐洲真的很難找到好吃又價格合理的韓式 …" at bounding box center [173, 92] width 346 height 184
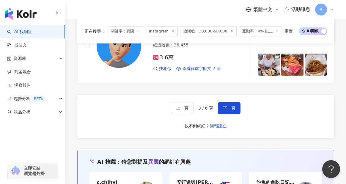
scroll to position [1212, 0]
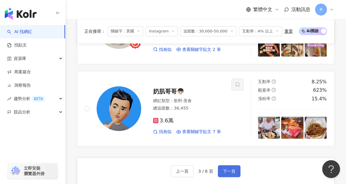
click at [222, 165] on button "下一頁" at bounding box center [229, 171] width 23 height 12
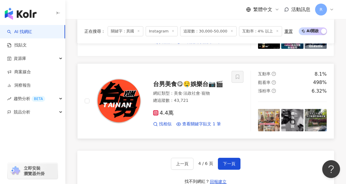
scroll to position [1135, 0]
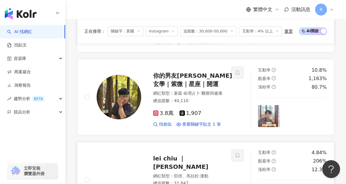
scroll to position [1083, 0]
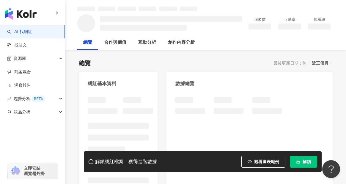
scroll to position [78, 0]
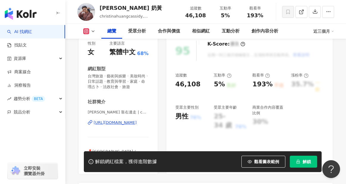
scroll to position [98, 0]
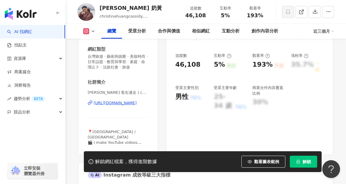
drag, startPoint x: 105, startPoint y: 92, endPoint x: 120, endPoint y: 93, distance: 15.5
click at [120, 92] on span "[PERSON_NAME] 靠右邊走 | christinacasss" at bounding box center [118, 92] width 61 height 5
copy span "靠右邊走"
drag, startPoint x: 101, startPoint y: 92, endPoint x: 86, endPoint y: 92, distance: 15.2
click at [86, 92] on div "性別 女 主要語言 繁體中文 68% 網紅類型 台灣旅遊 · 藝術與娛樂 · 美妝時尚 · 日常話題 · 教育與學習 · 家庭 · 命理占卜 · 法政社會 ·…" at bounding box center [118, 84] width 79 height 139
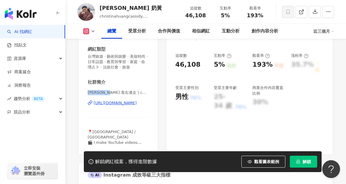
copy span "[PERSON_NAME]"
